Goal: Task Accomplishment & Management: Manage account settings

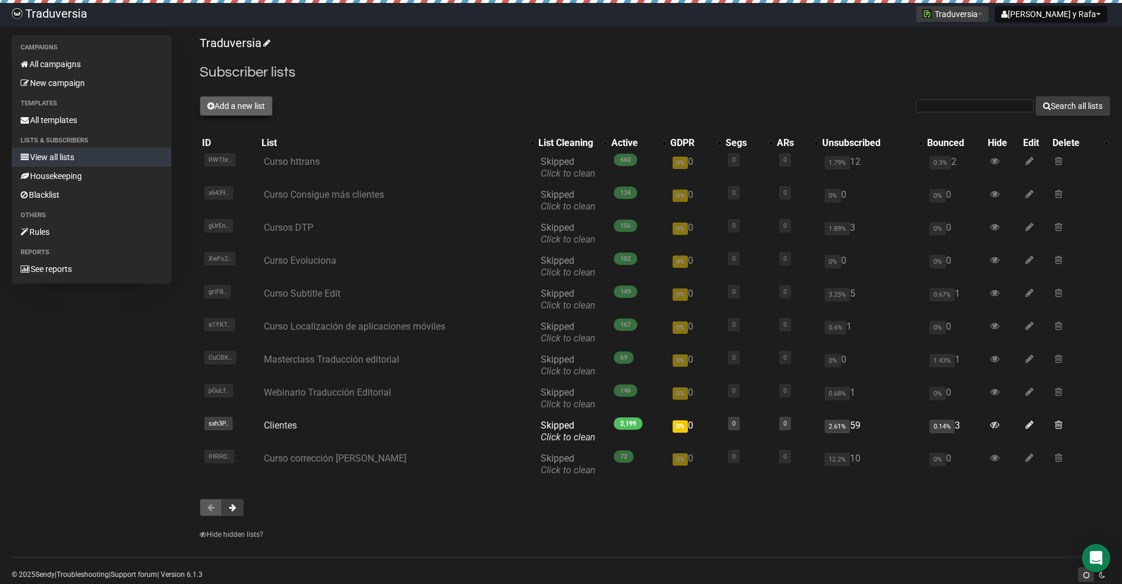
click at [247, 105] on button "Add a new list" at bounding box center [236, 106] width 73 height 20
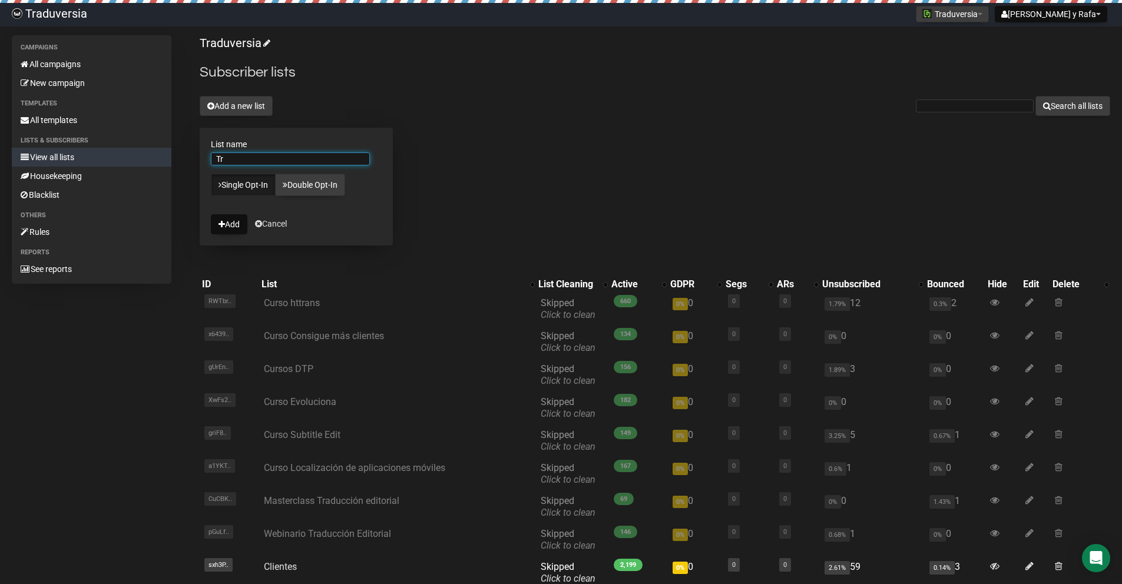
type input "T"
type input "Antiguos alumnos Trados"
click at [235, 228] on button "Add" at bounding box center [229, 224] width 37 height 20
